Goal: Information Seeking & Learning: Find specific fact

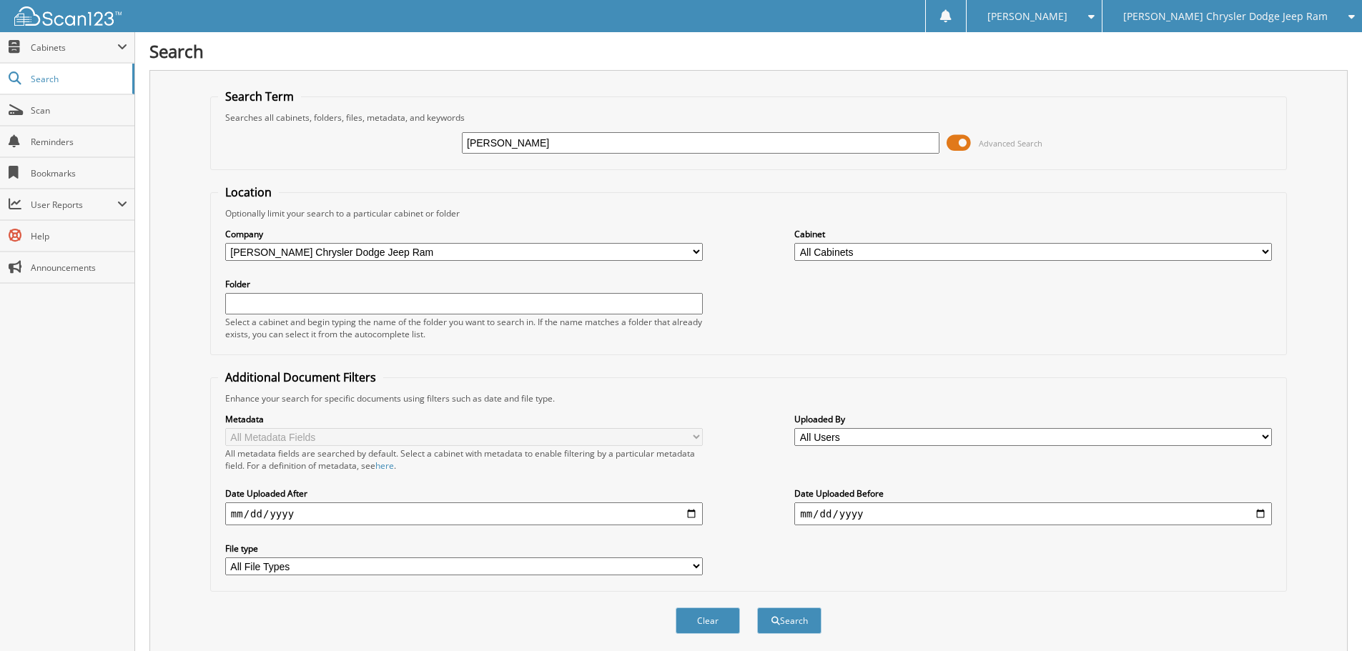
type input "[PERSON_NAME]"
click at [757, 608] on button "Search" at bounding box center [789, 621] width 64 height 26
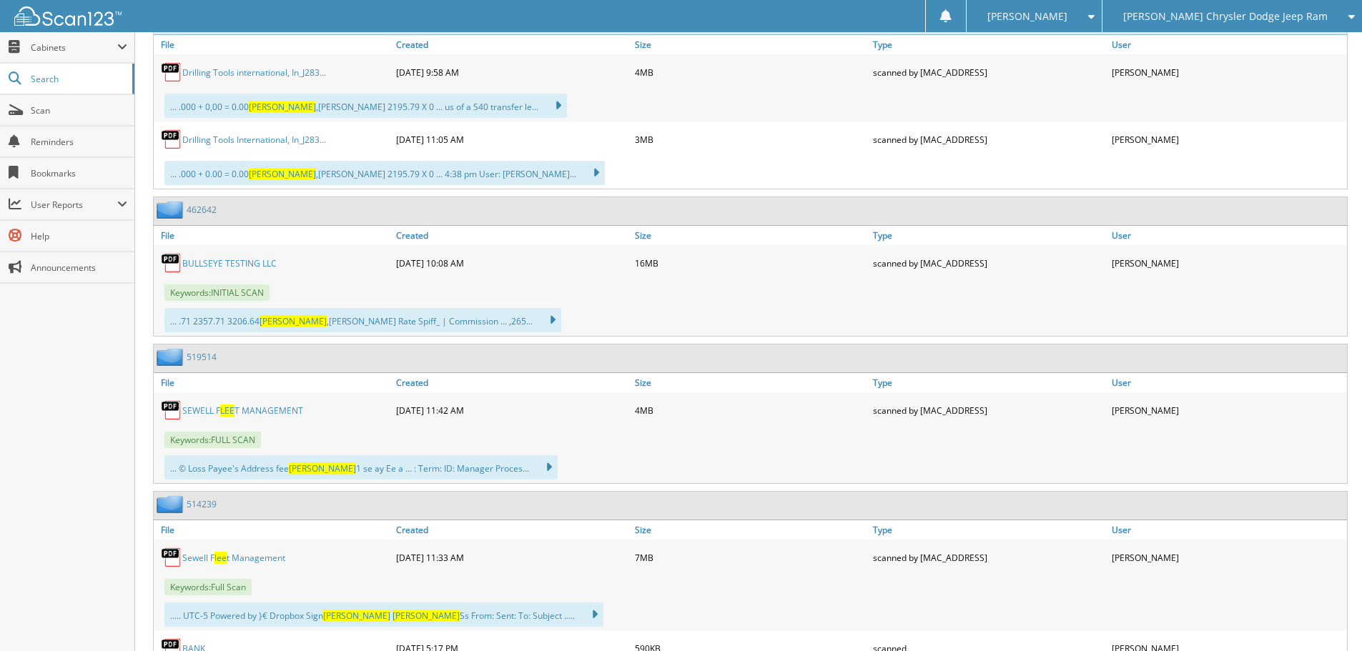
scroll to position [786, 0]
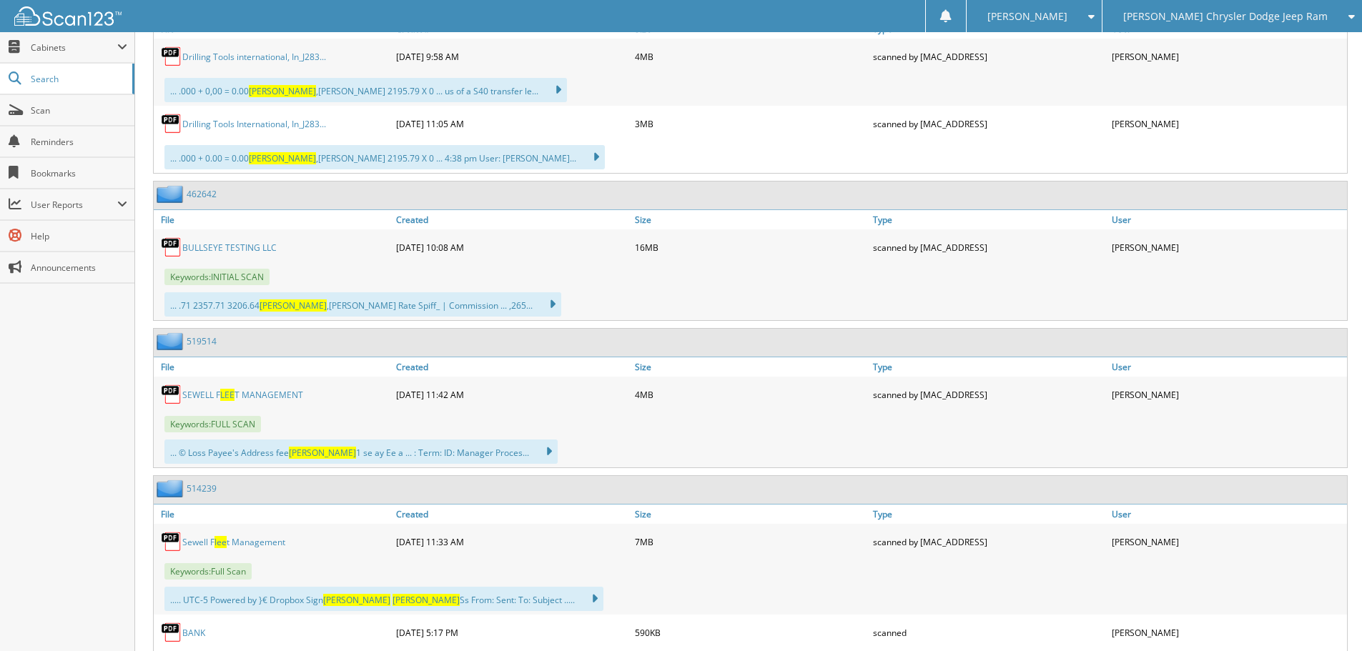
click at [234, 246] on link "B U L L S E Y E T E S T I N G L L C" at bounding box center [229, 248] width 94 height 12
click at [201, 272] on span "Keywords: I N I T I A L S C A N" at bounding box center [216, 277] width 105 height 16
click at [177, 246] on img at bounding box center [171, 247] width 21 height 21
click at [280, 313] on div "... .71 2357.71 3206.64 Roberts ,Deborah Gross Rate Spiff_ | Commission ... ,26…" at bounding box center [362, 304] width 397 height 24
click at [292, 305] on span "[PERSON_NAME]" at bounding box center [292, 305] width 67 height 12
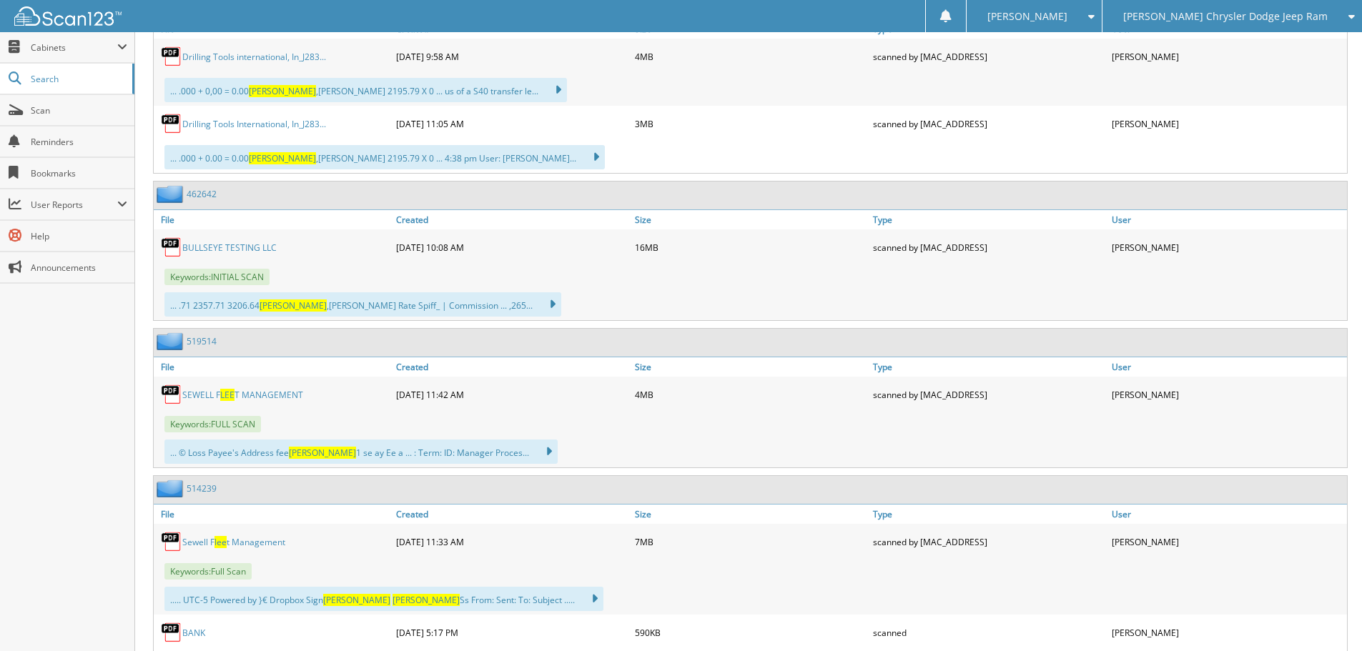
click at [229, 280] on span "Keywords: I N I T I A L S C A N" at bounding box center [216, 277] width 105 height 16
click at [535, 304] on icon at bounding box center [545, 304] width 21 height 20
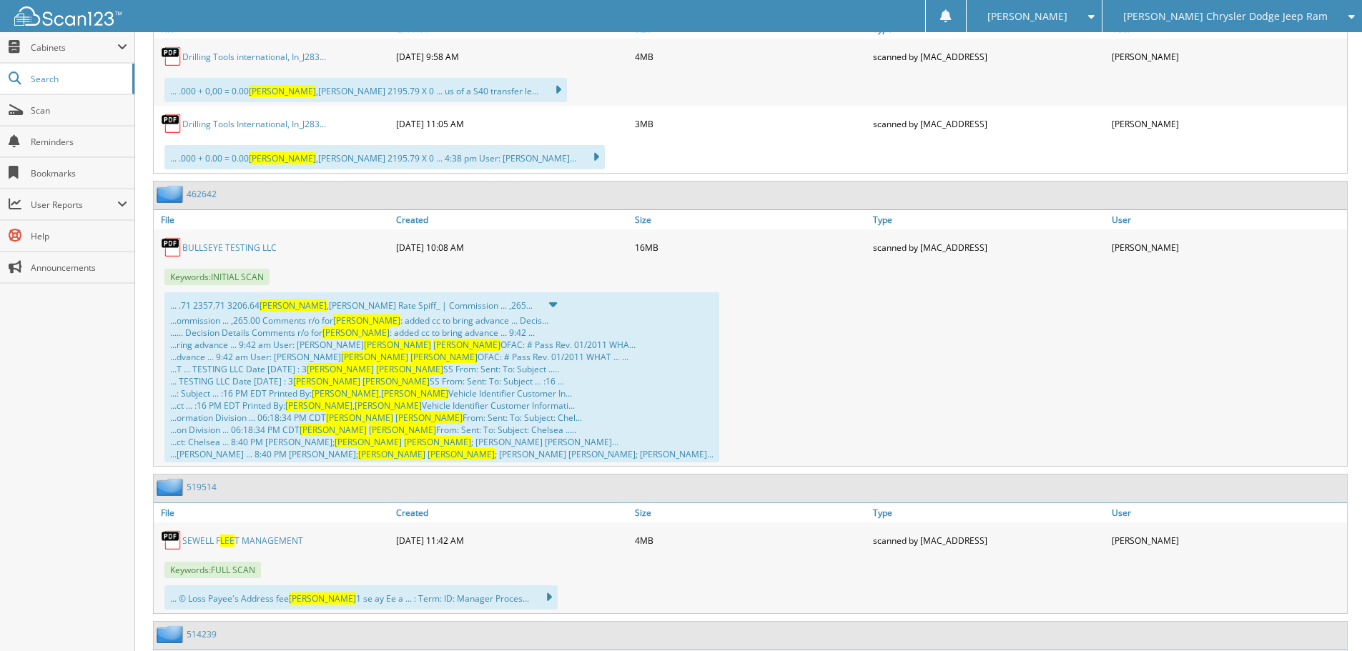
scroll to position [858, 0]
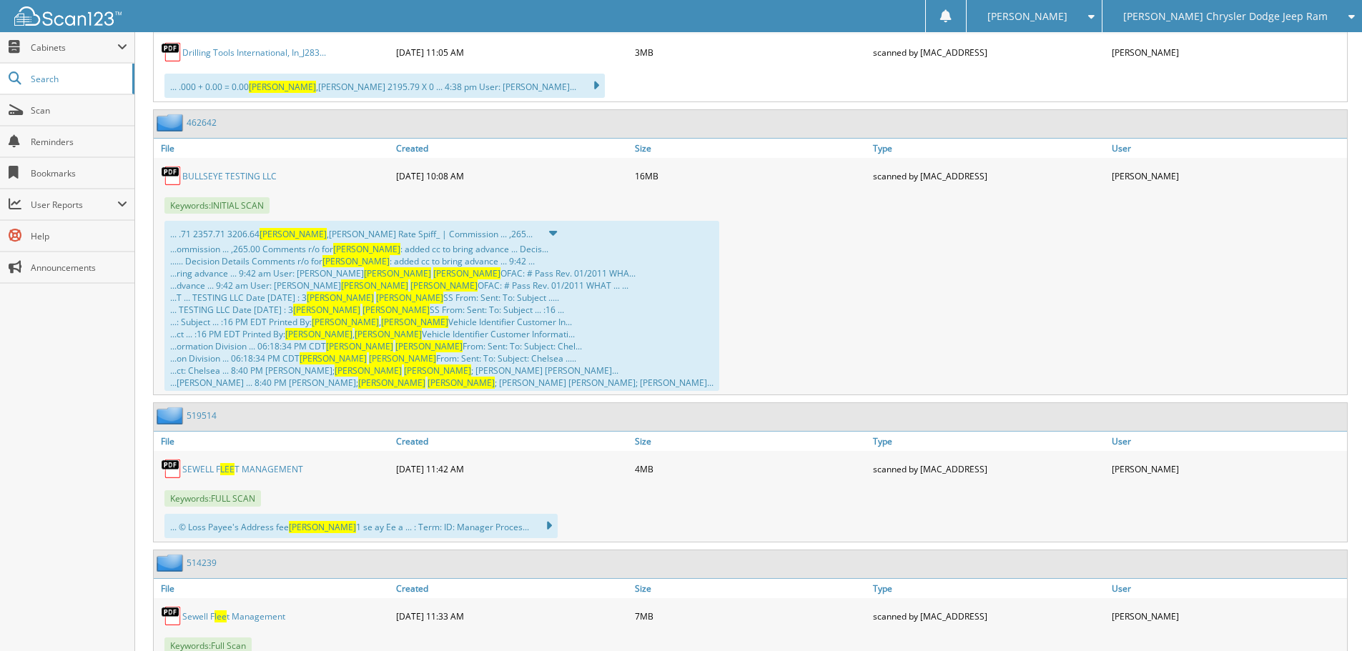
click at [231, 495] on span "Keywords: F U L L S C A N" at bounding box center [212, 498] width 96 height 16
click at [237, 526] on div "... © Loss Payee's Address fee lee 1 se ay Ee a ... : Term: ID: Manager Proces.…" at bounding box center [360, 526] width 393 height 24
click at [531, 522] on icon at bounding box center [541, 526] width 21 height 20
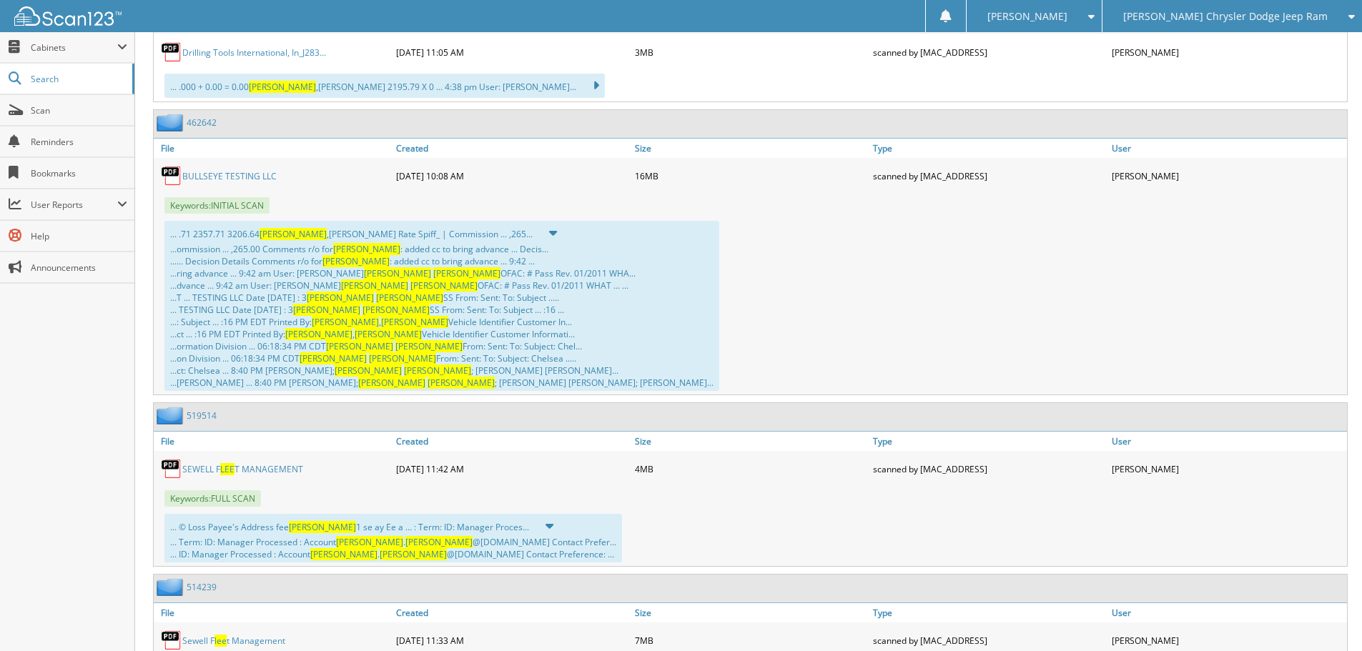
click at [212, 467] on link "S E W E L L F L E E T M A N A G E M E N T" at bounding box center [242, 469] width 121 height 12
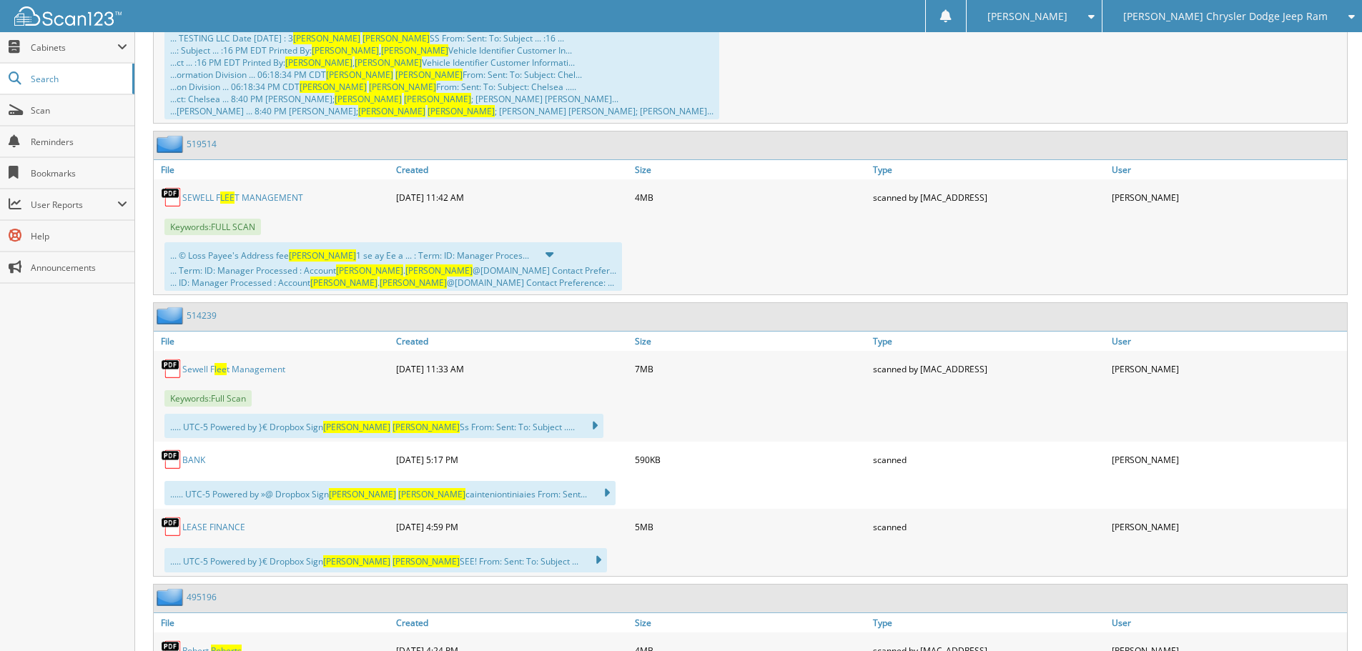
scroll to position [1144, 0]
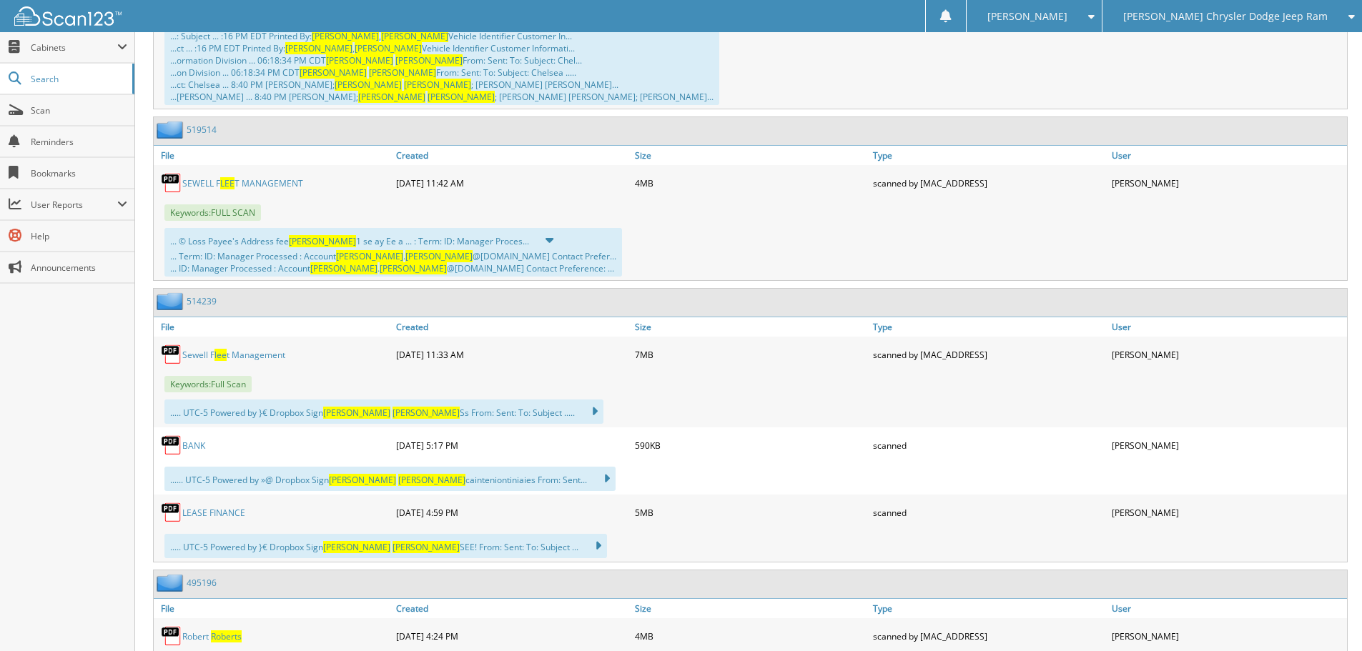
click at [172, 355] on img at bounding box center [171, 354] width 21 height 21
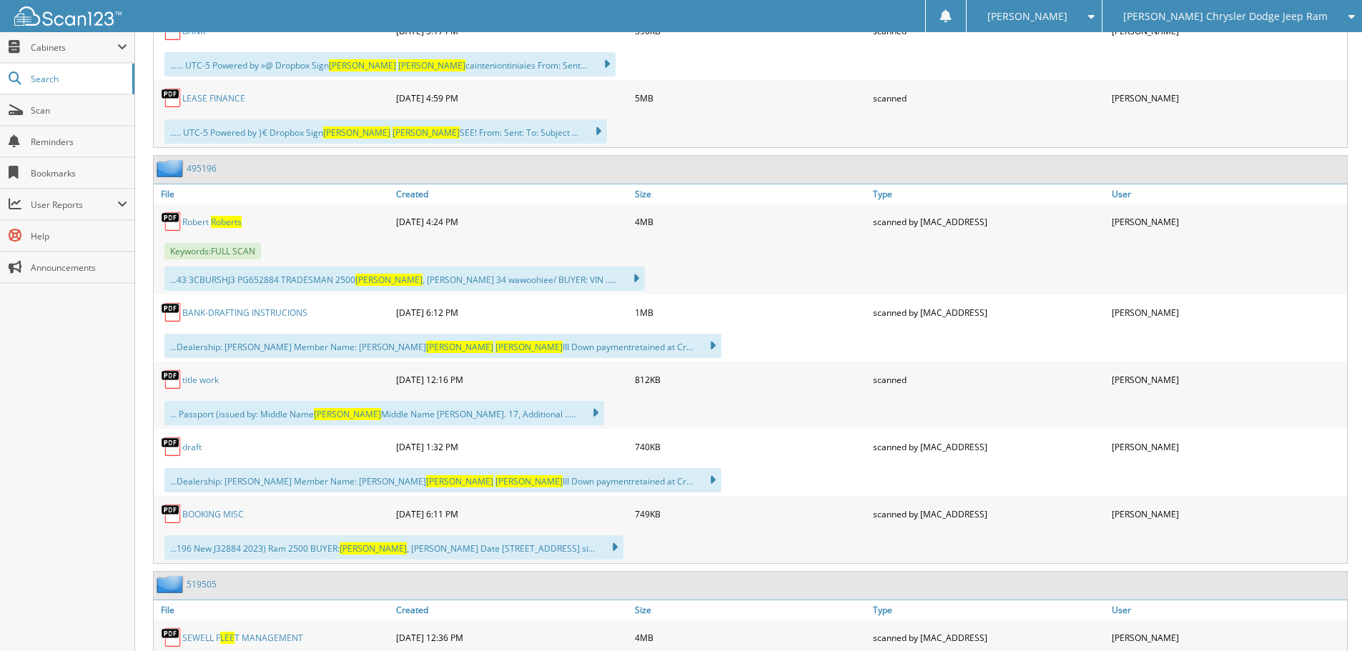
scroll to position [1572, 0]
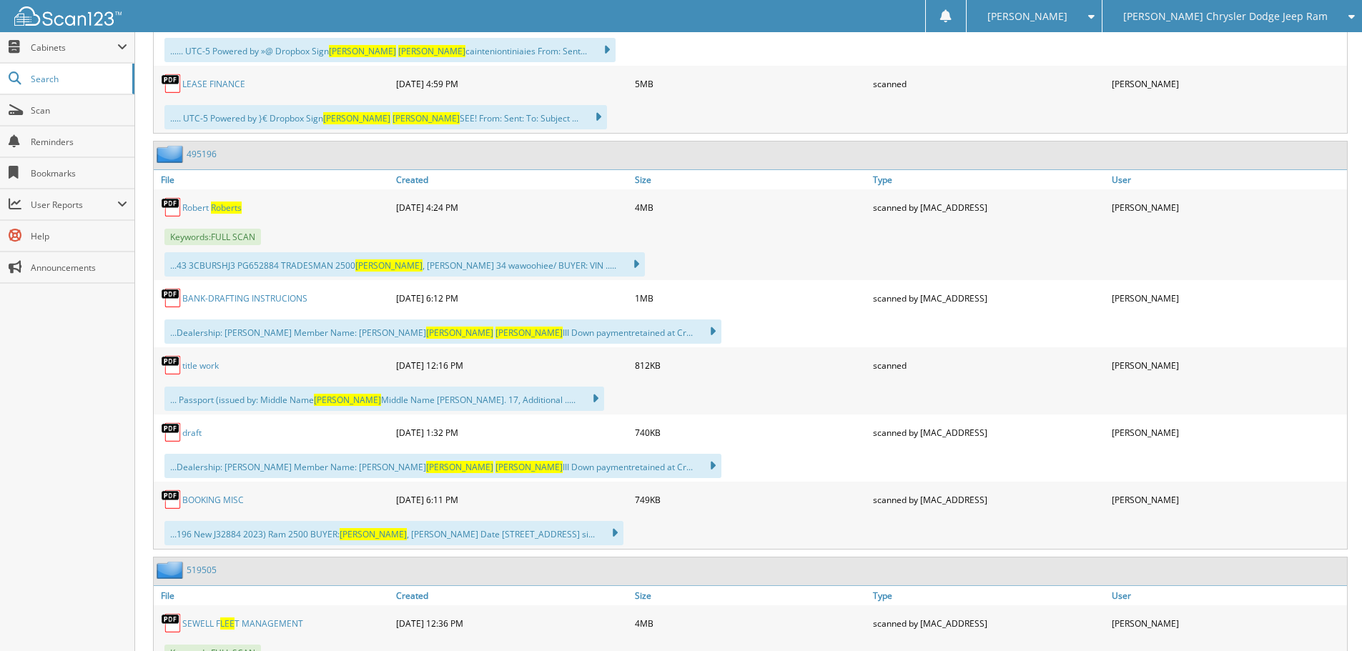
click at [214, 209] on span "R [PERSON_NAME]" at bounding box center [226, 208] width 31 height 12
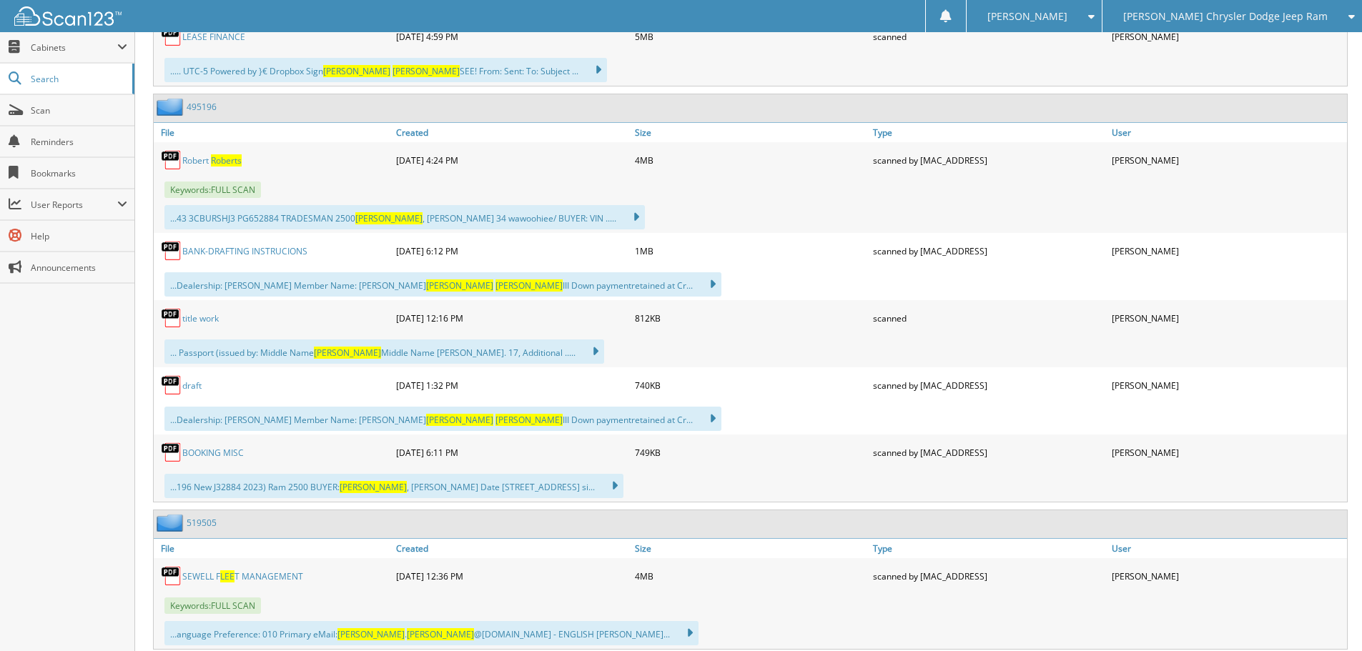
scroll to position [1644, 0]
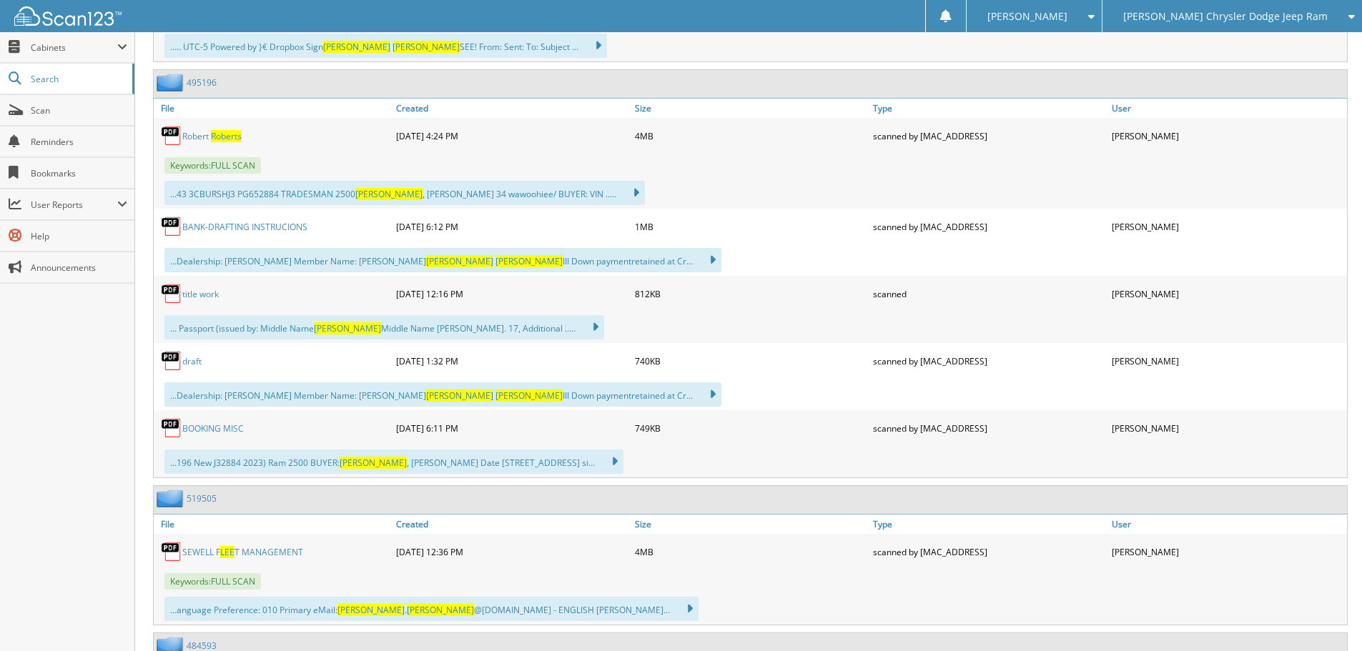
click at [240, 557] on link "S E W E L L F L E E T M A N A G E M E N T" at bounding box center [242, 552] width 121 height 12
